Goal: Transaction & Acquisition: Download file/media

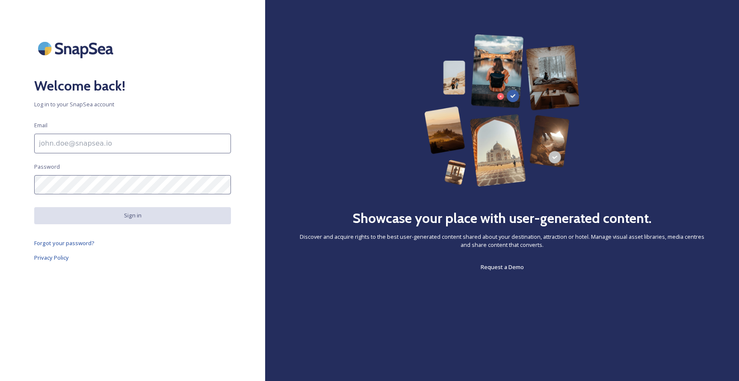
click at [132, 145] on input at bounding box center [132, 144] width 197 height 20
type input "[EMAIL_ADDRESS][DOMAIN_NAME]"
click at [153, 144] on input "[EMAIL_ADDRESS][DOMAIN_NAME]" at bounding box center [132, 144] width 197 height 20
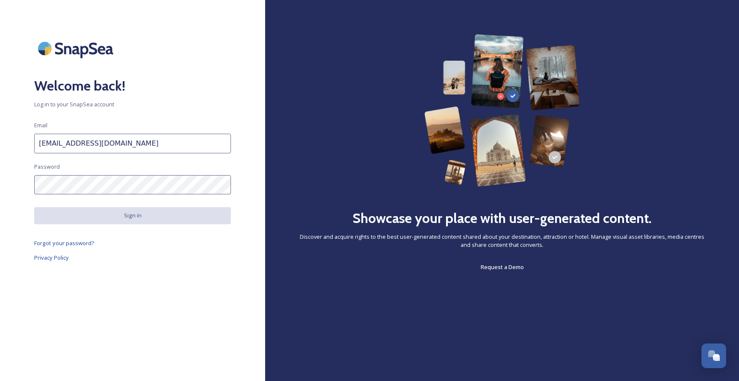
type input "[EMAIL_ADDRESS][DOMAIN_NAME]"
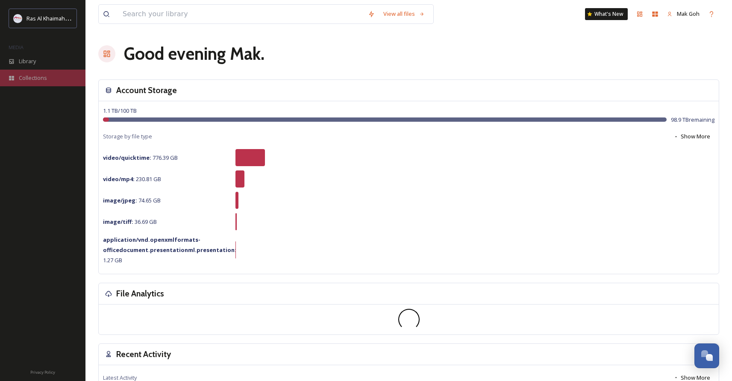
click at [44, 74] on span "Collections" at bounding box center [33, 78] width 28 height 8
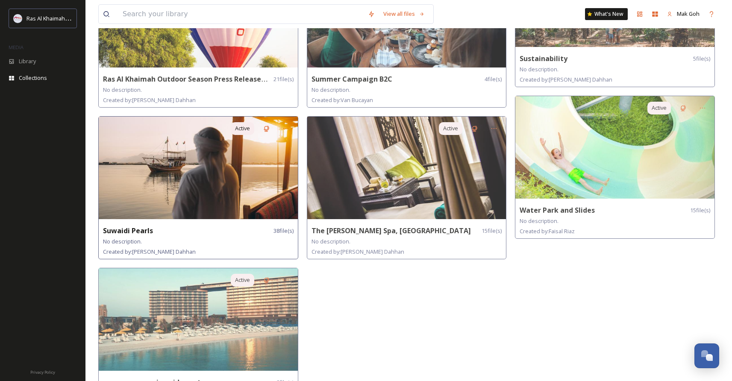
scroll to position [763, 0]
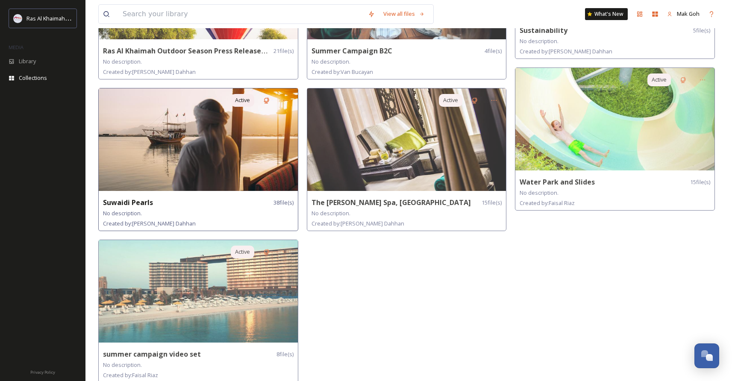
click at [254, 142] on img at bounding box center [198, 139] width 199 height 103
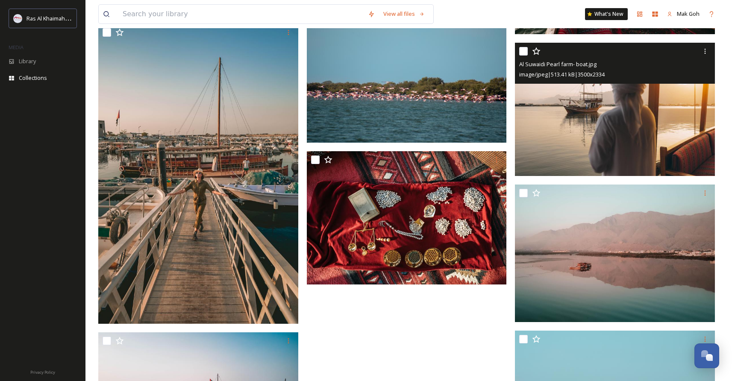
scroll to position [1926, 0]
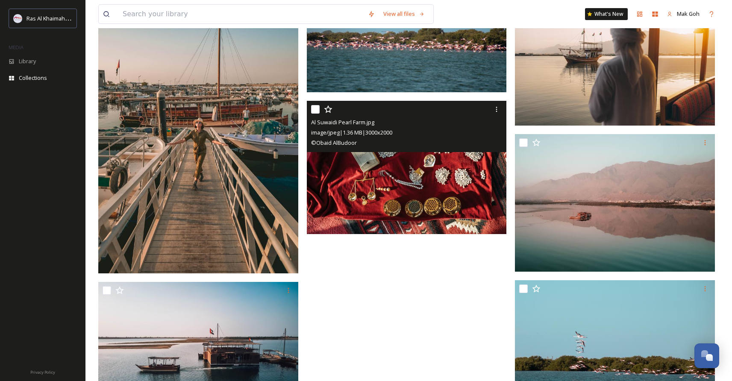
click at [467, 176] on img at bounding box center [407, 167] width 200 height 133
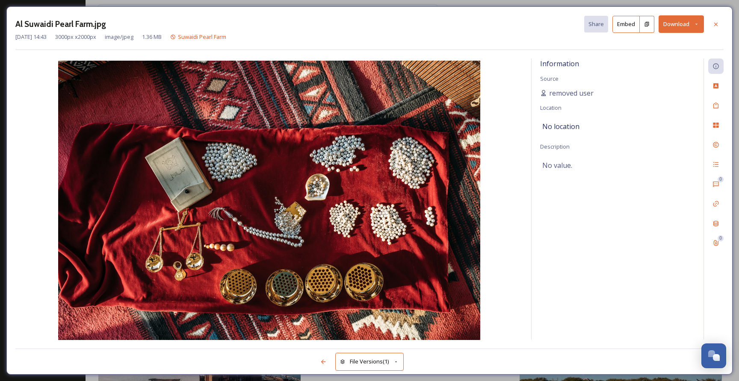
click at [667, 29] on button "Download" at bounding box center [680, 24] width 45 height 18
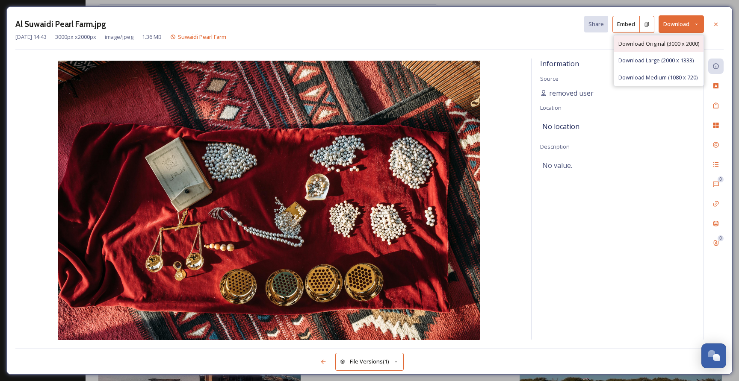
click at [649, 47] on div "Download Original (3000 x 2000)" at bounding box center [658, 43] width 89 height 17
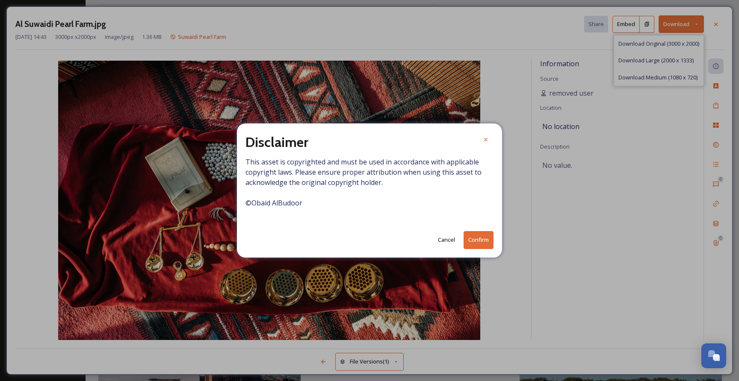
click at [488, 241] on button "Confirm" at bounding box center [478, 240] width 30 height 18
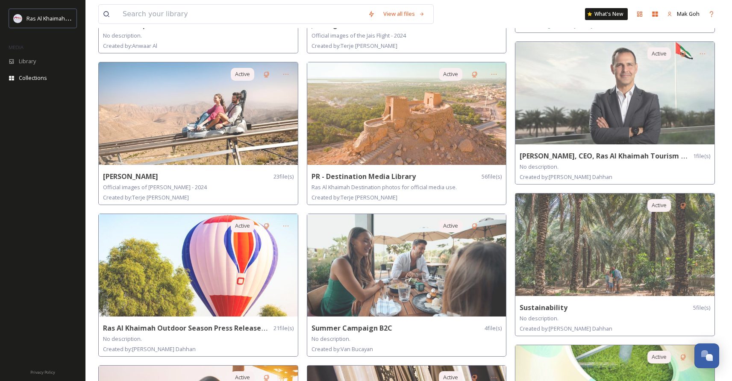
scroll to position [354, 0]
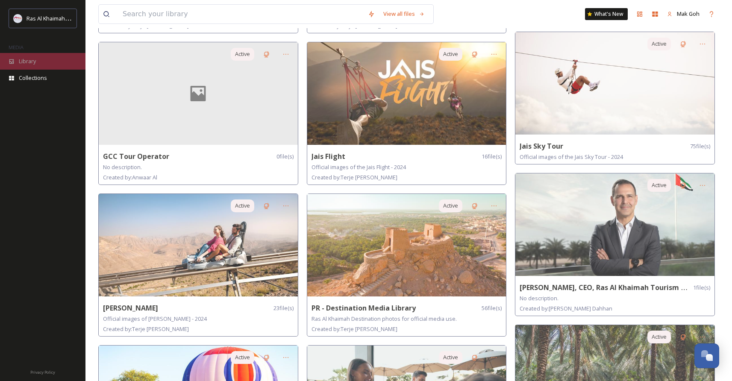
click at [31, 66] on div "Library" at bounding box center [43, 61] width 86 height 17
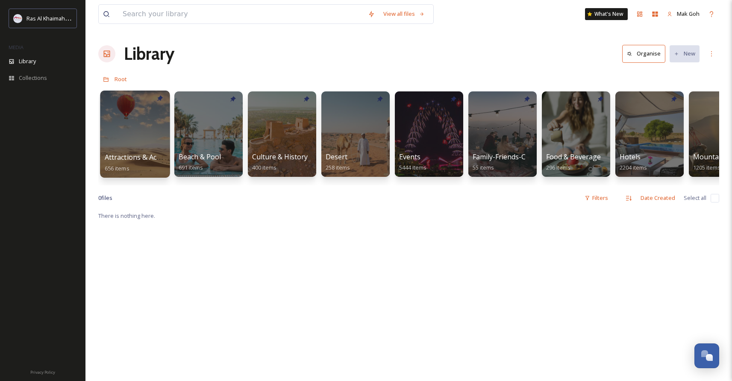
click at [147, 136] on div at bounding box center [135, 134] width 70 height 87
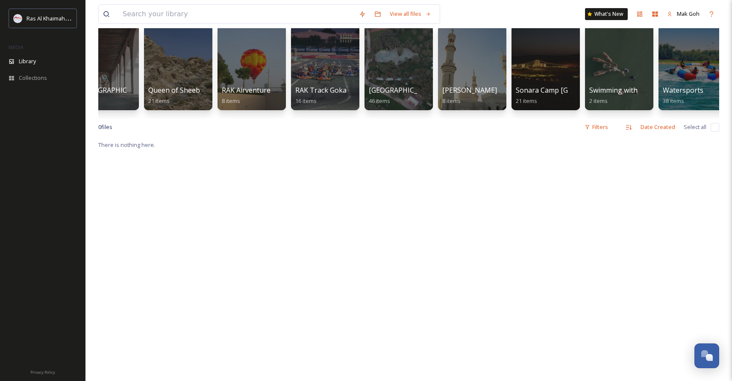
scroll to position [0, 997]
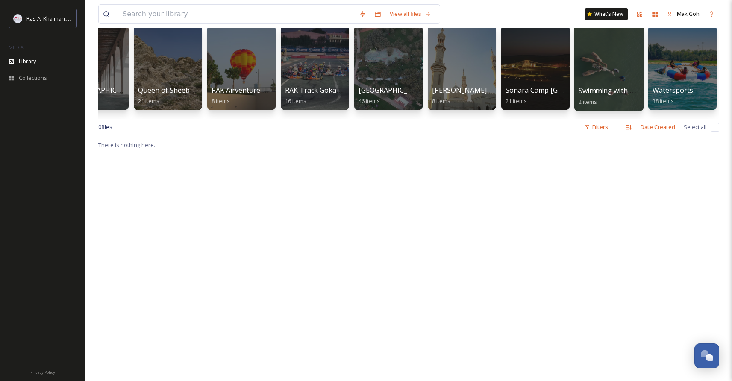
click at [600, 77] on div at bounding box center [609, 67] width 70 height 87
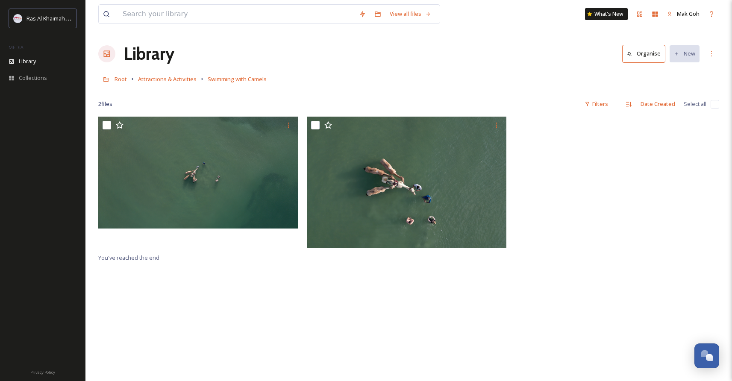
click at [578, 223] on div at bounding box center [617, 185] width 204 height 136
click at [133, 15] on input at bounding box center [236, 14] width 236 height 19
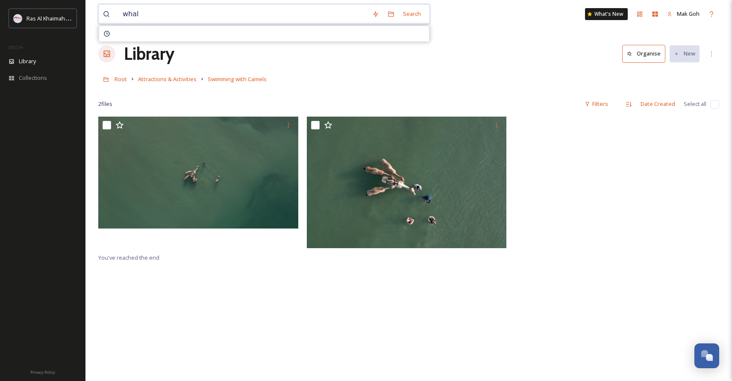
type input "whale"
type input "\"
type input "w"
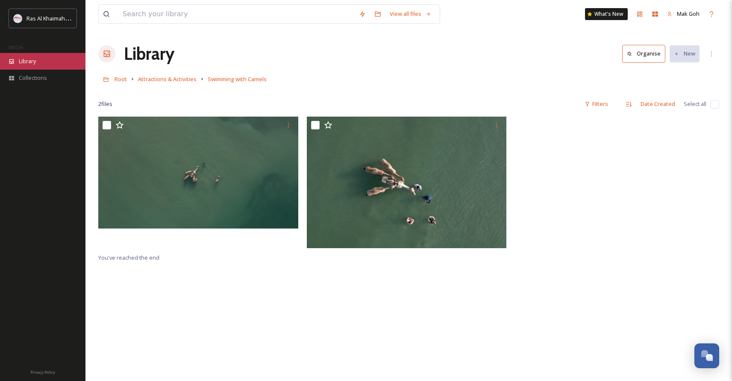
click at [25, 62] on span "Library" at bounding box center [27, 61] width 17 height 8
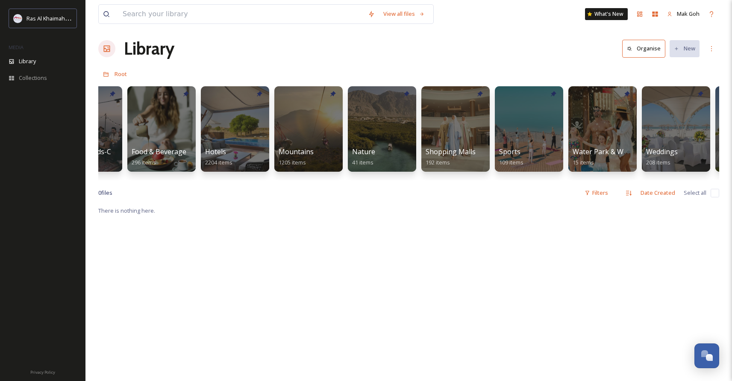
scroll to position [0, 428]
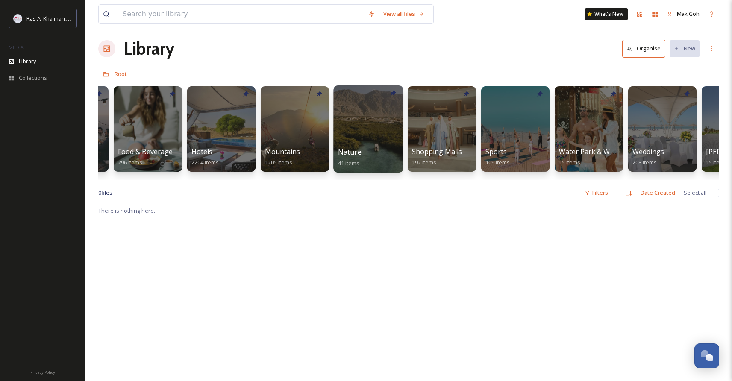
click at [358, 148] on span "Nature" at bounding box center [350, 151] width 24 height 9
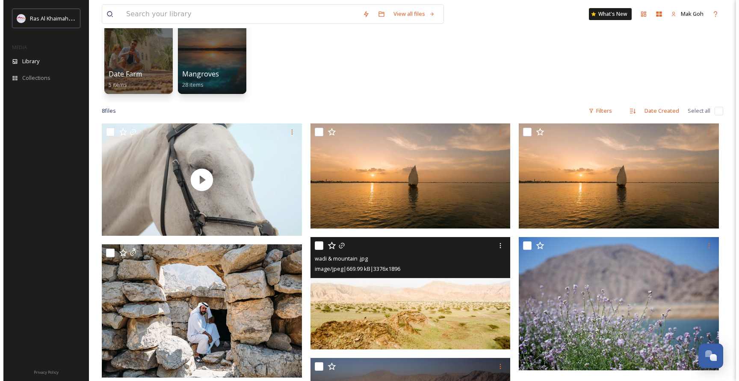
scroll to position [39, 0]
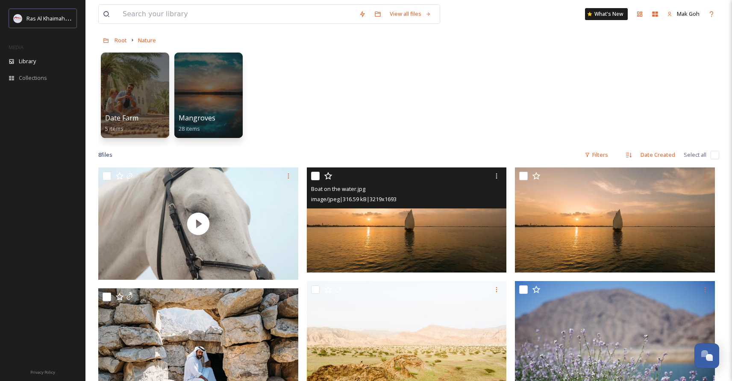
click at [433, 220] on img at bounding box center [407, 220] width 200 height 105
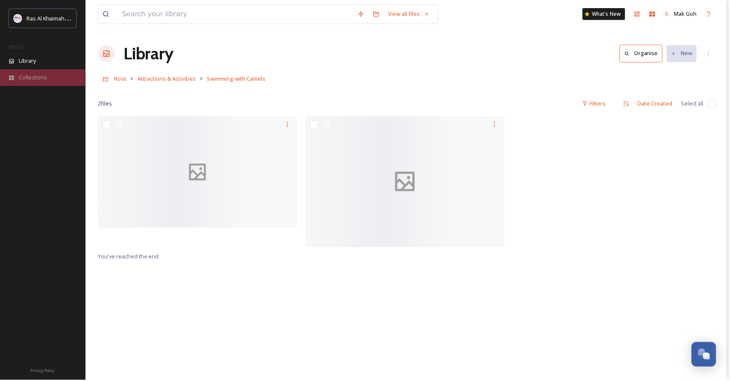
click at [29, 74] on span "Collections" at bounding box center [33, 78] width 28 height 8
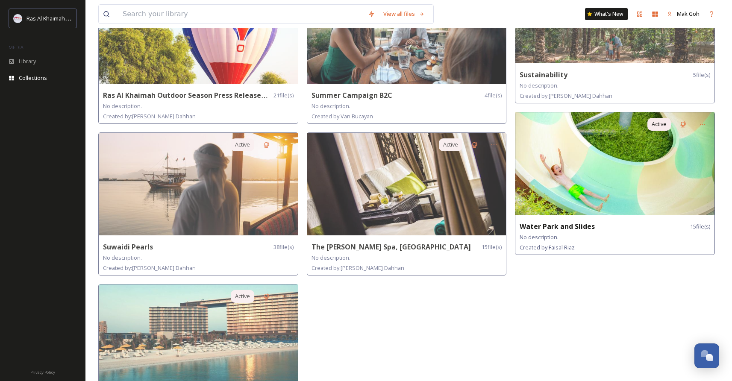
scroll to position [763, 0]
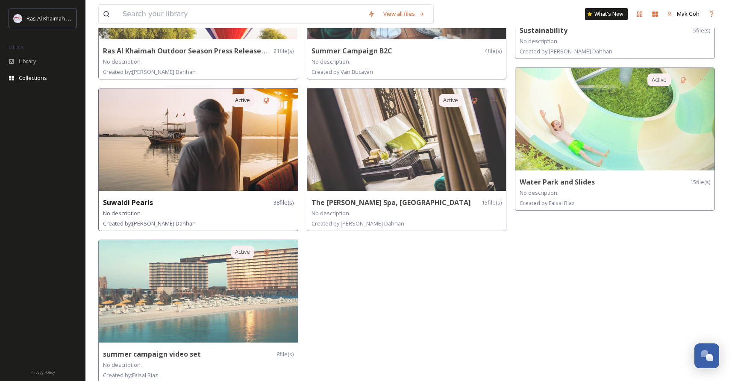
click at [210, 154] on img at bounding box center [198, 139] width 199 height 103
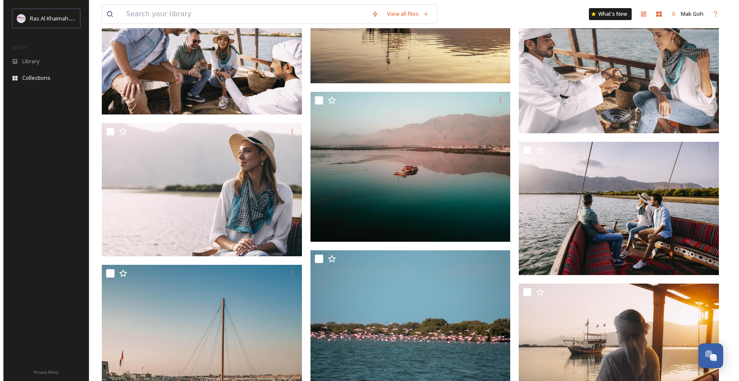
scroll to position [1533, 0]
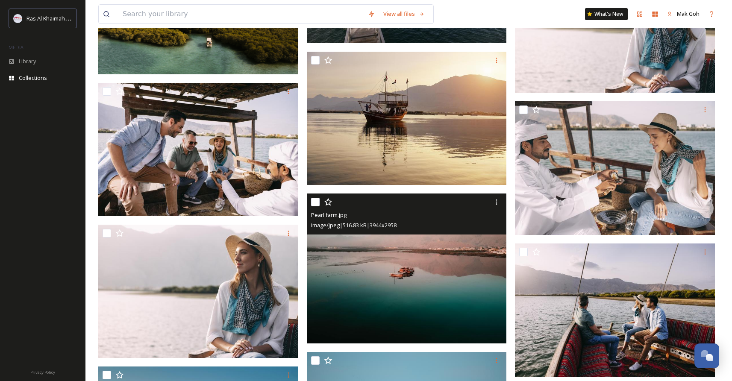
click at [431, 291] on img at bounding box center [407, 269] width 200 height 150
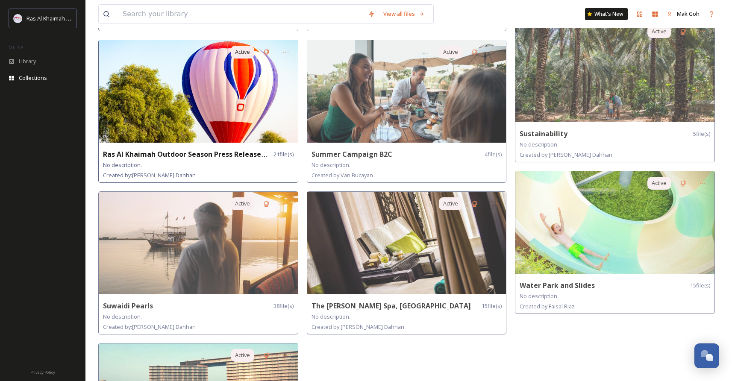
scroll to position [671, 0]
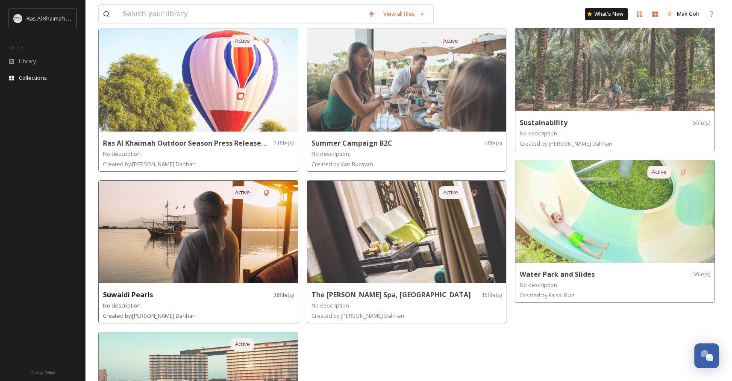
click at [235, 227] on img at bounding box center [198, 232] width 199 height 103
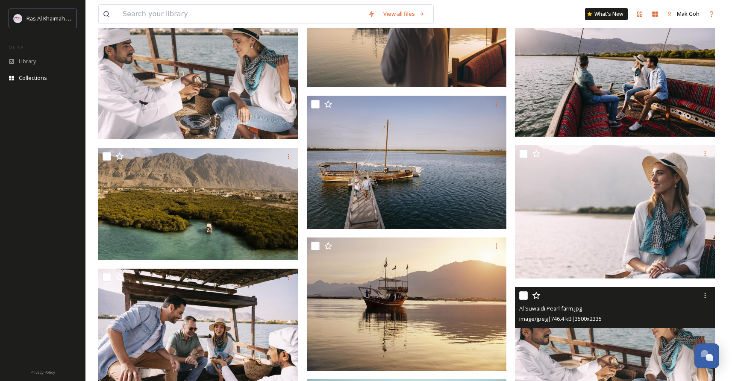
scroll to position [1449, 0]
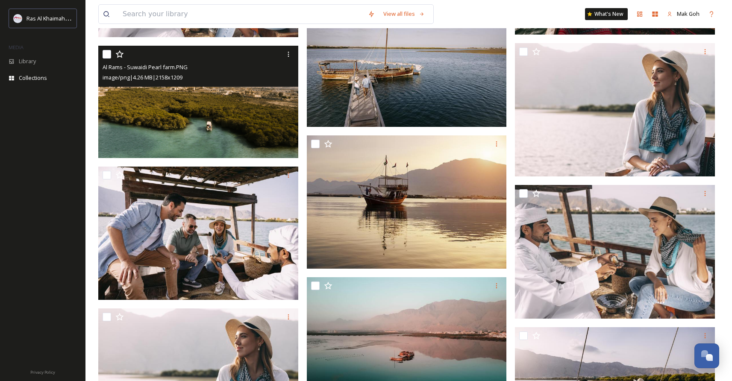
click at [227, 122] on img at bounding box center [198, 102] width 200 height 112
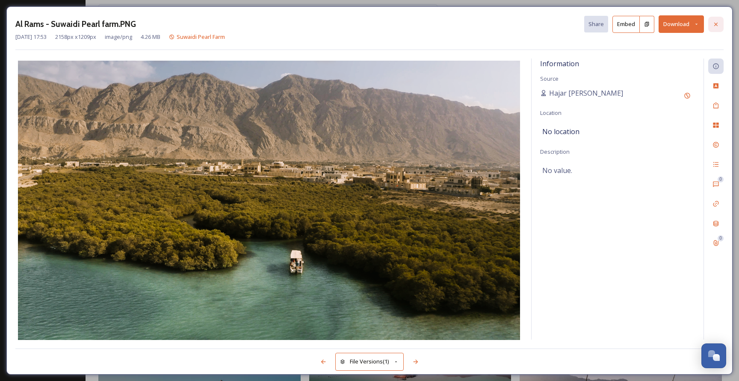
click at [716, 24] on icon at bounding box center [715, 23] width 3 height 3
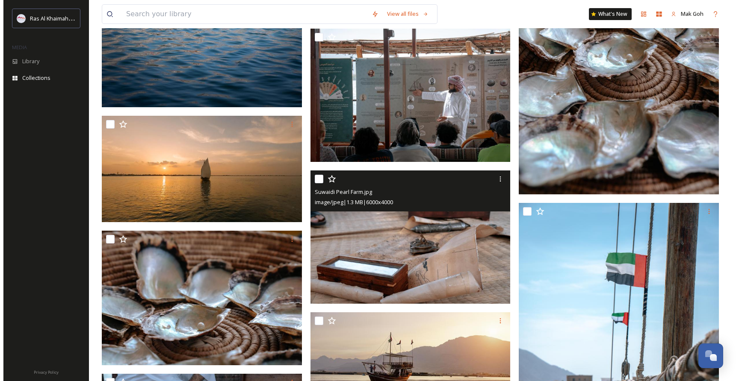
scroll to position [793, 0]
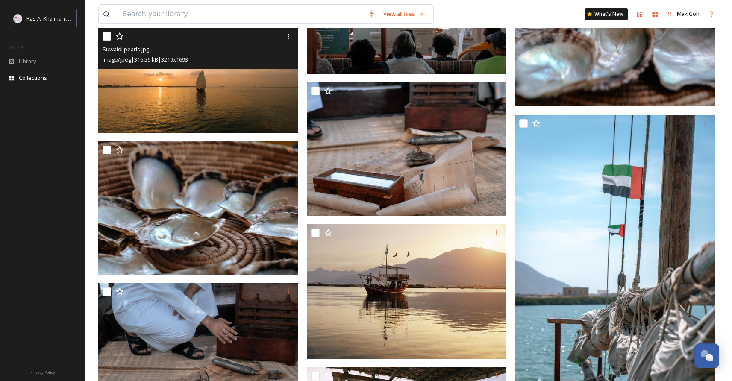
click at [201, 69] on img at bounding box center [198, 80] width 200 height 105
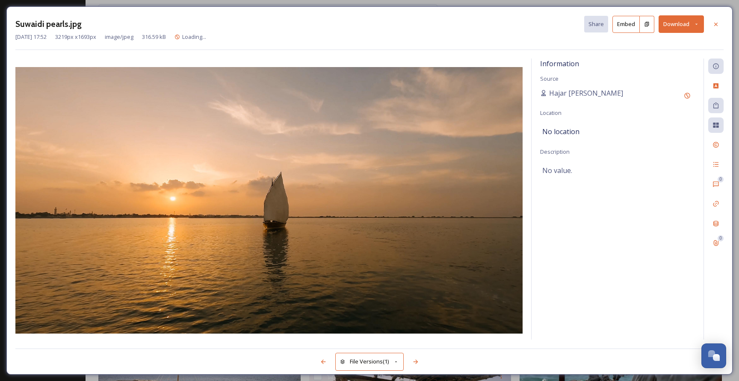
click at [677, 26] on button "Download" at bounding box center [680, 24] width 45 height 18
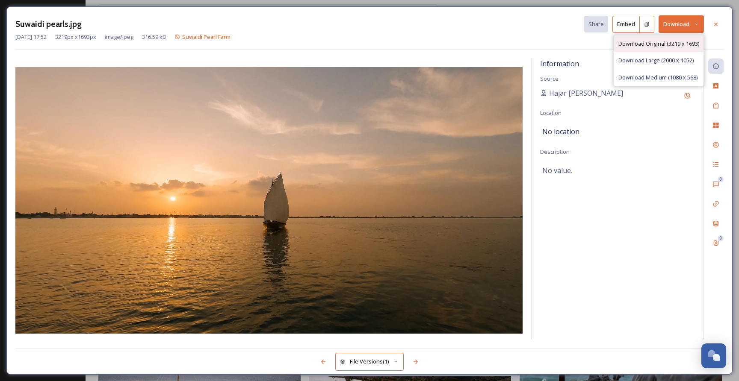
click at [673, 42] on span "Download Original (3219 x 1693)" at bounding box center [658, 44] width 81 height 8
